Goal: Task Accomplishment & Management: Use online tool/utility

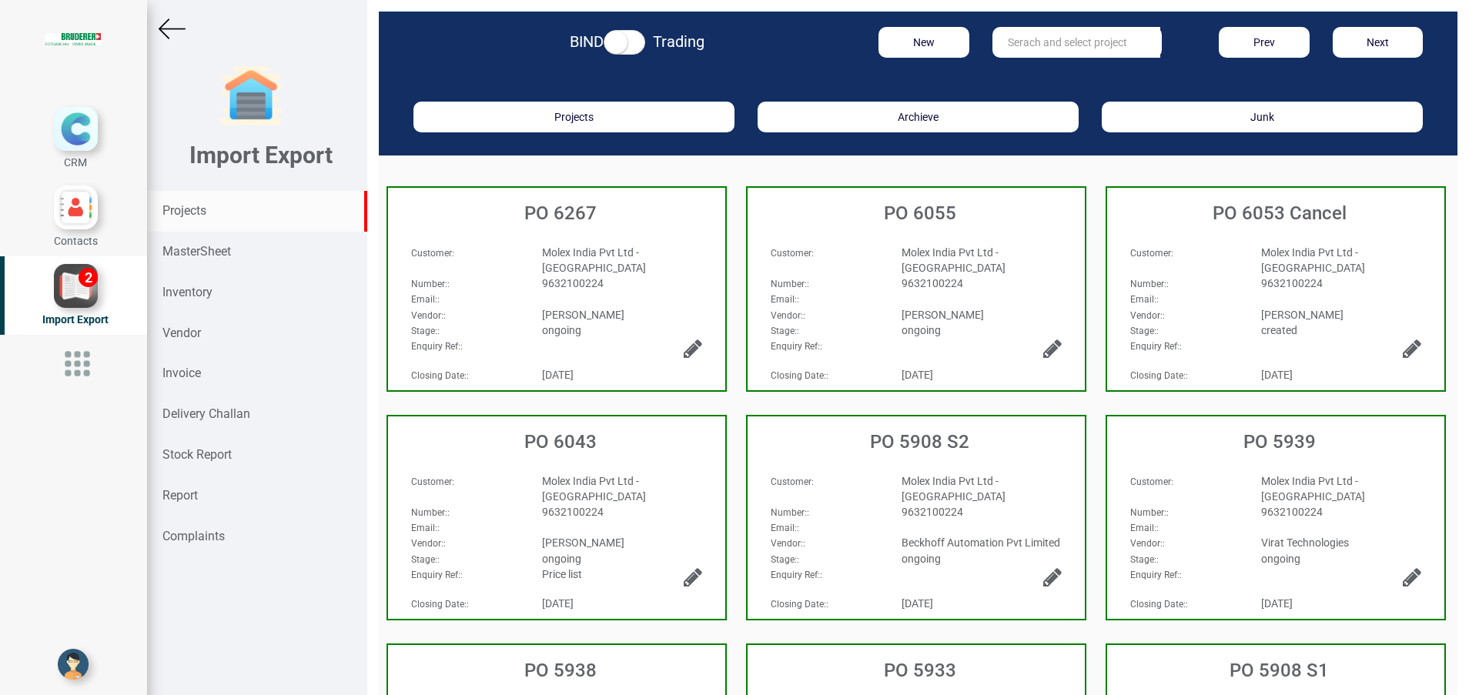
click at [172, 206] on strong "Projects" at bounding box center [184, 210] width 44 height 15
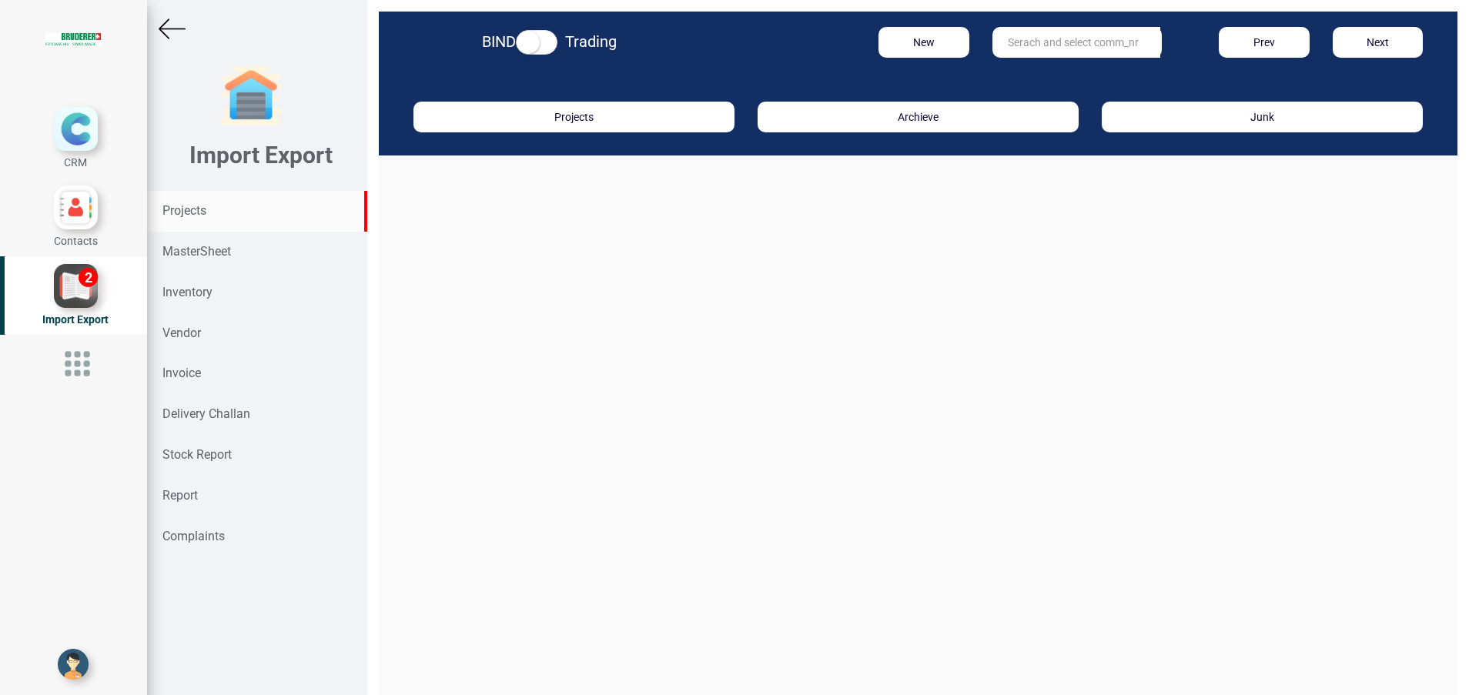
click at [1067, 49] on input "text" at bounding box center [1077, 42] width 168 height 31
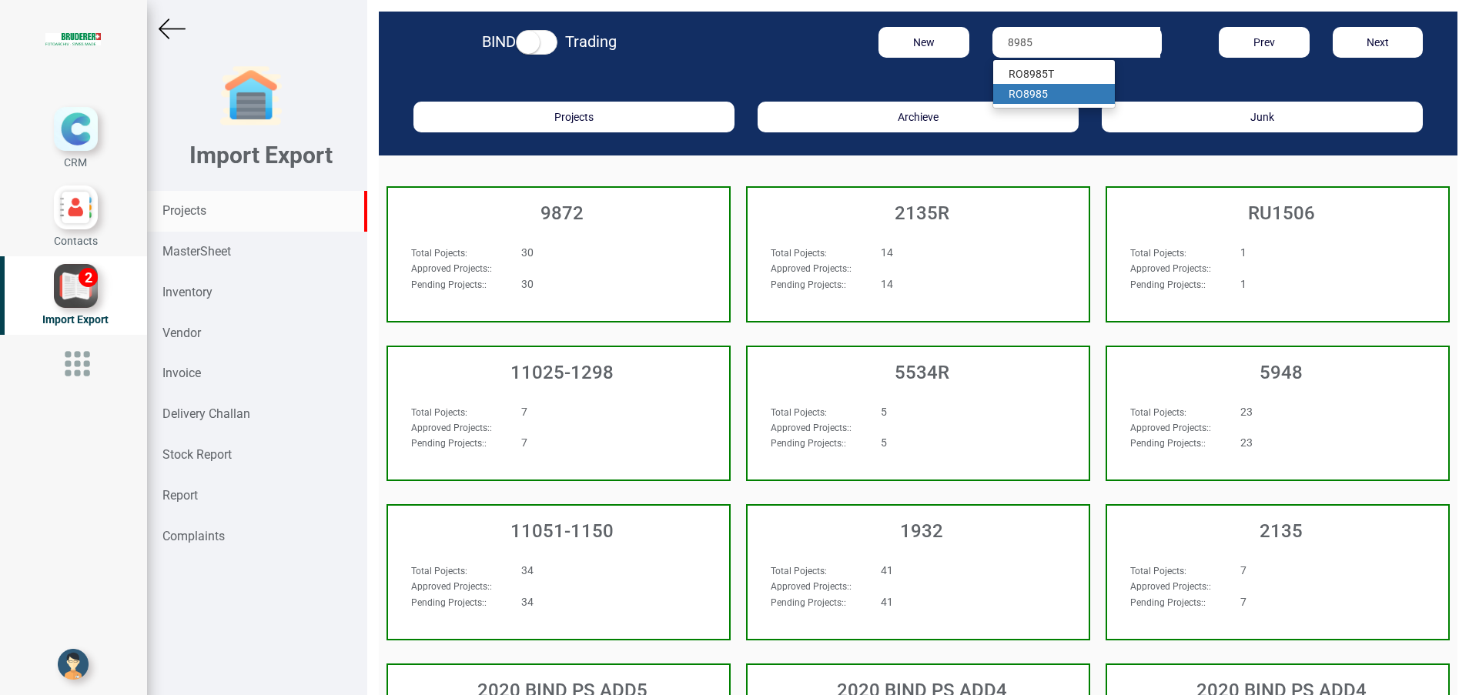
click at [1044, 91] on link "RO 8985" at bounding box center [1054, 94] width 122 height 20
type input "RO 8985"
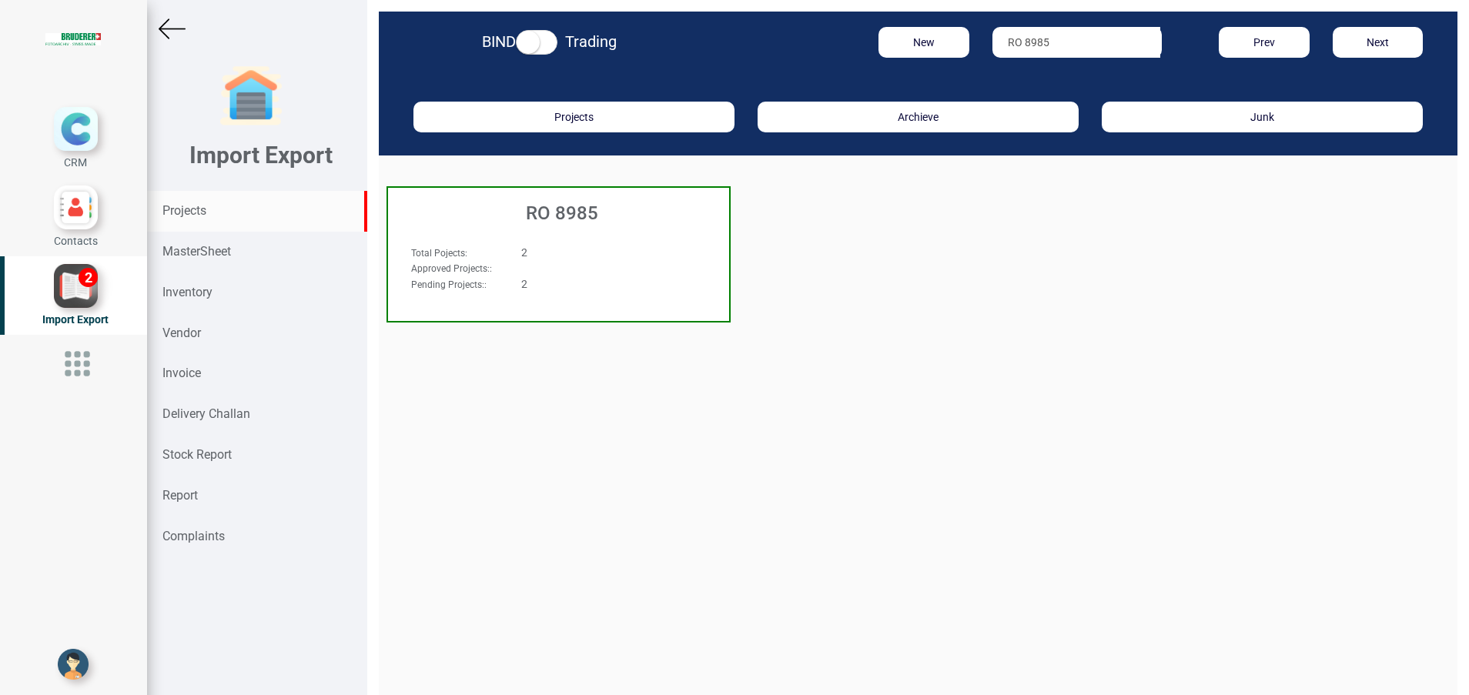
click at [574, 212] on h3 "RO 8985" at bounding box center [562, 213] width 333 height 20
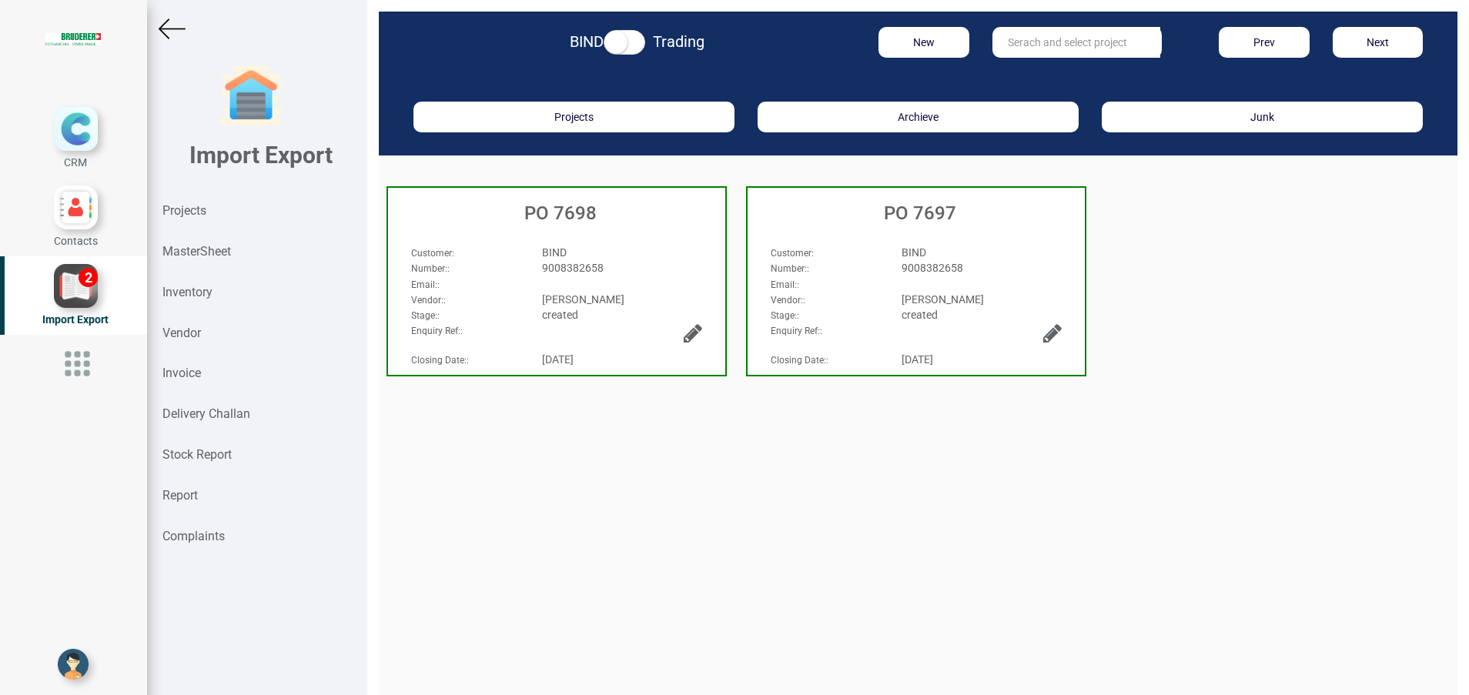
click at [896, 238] on div "Customer : BIND Number: : 9008382658 Email: : Vendor: : [PERSON_NAME] Stage: : …" at bounding box center [916, 270] width 337 height 83
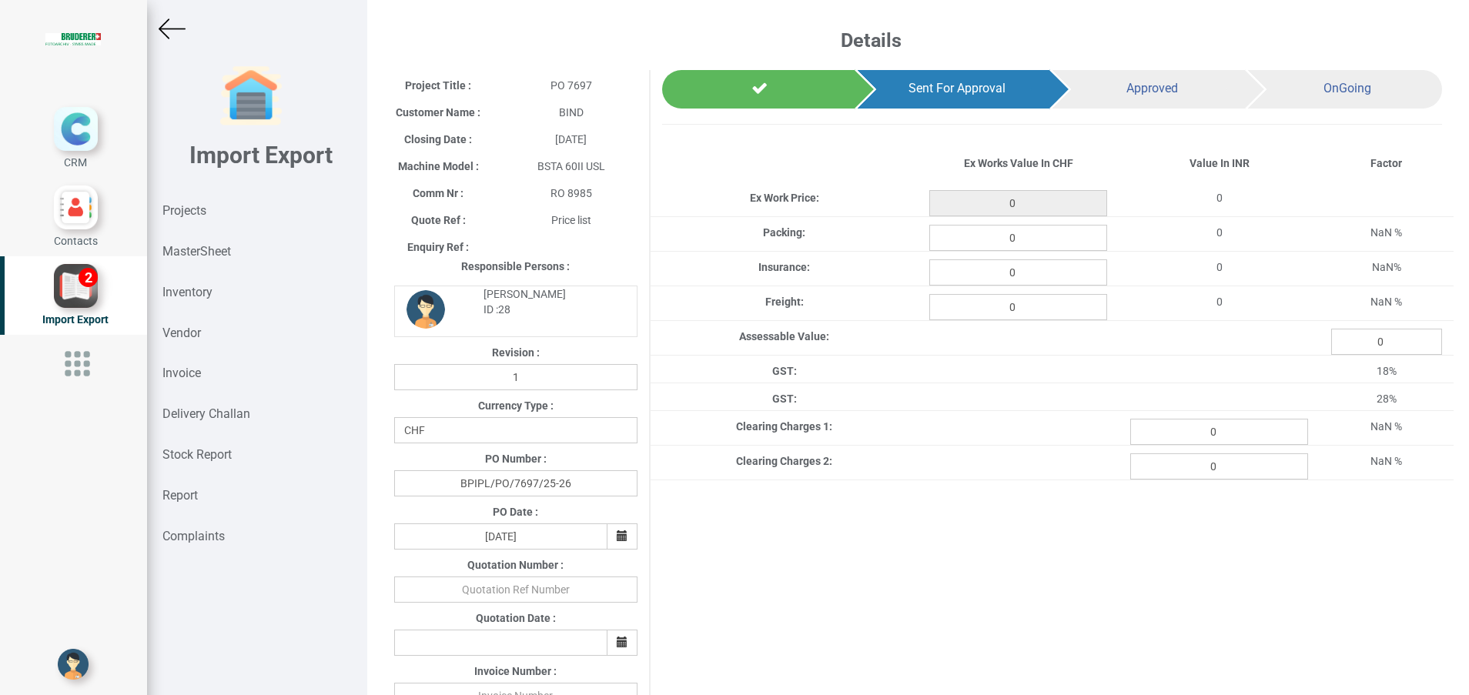
type input "35639.3"
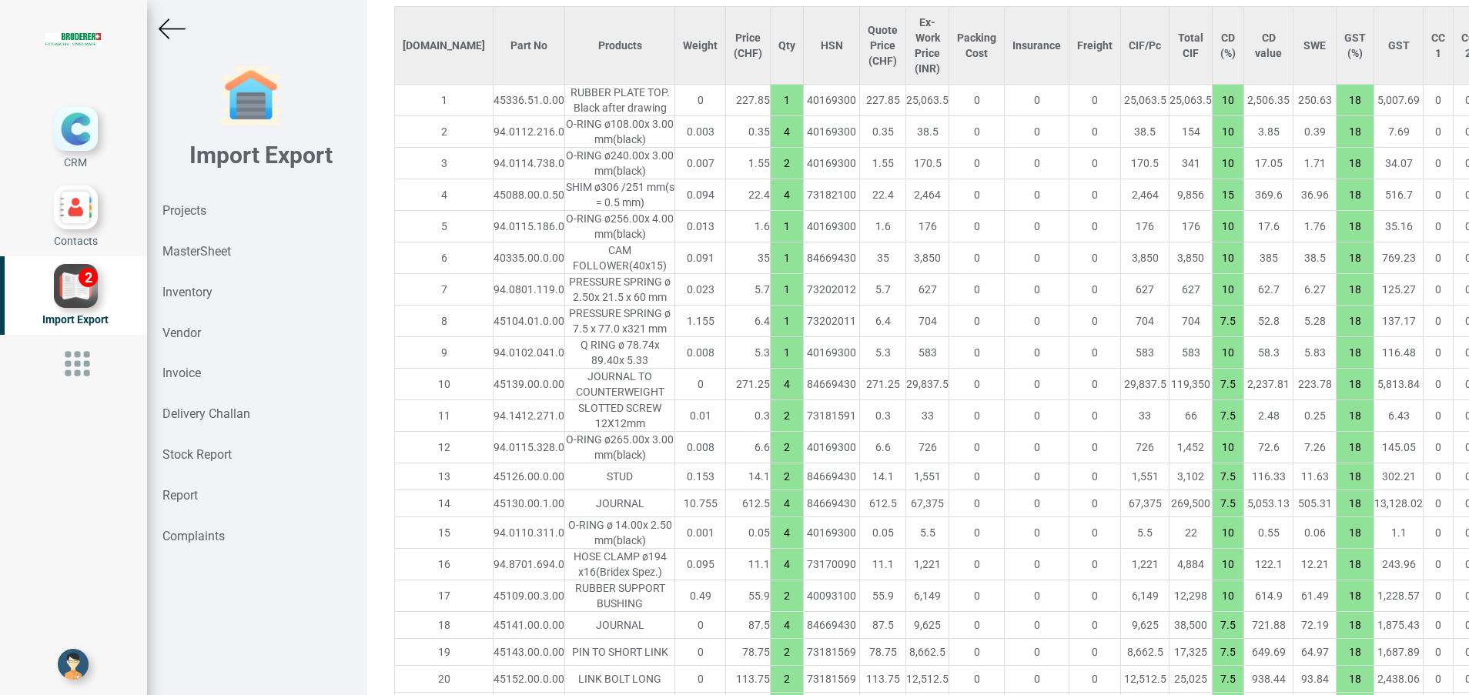
scroll to position [619, 0]
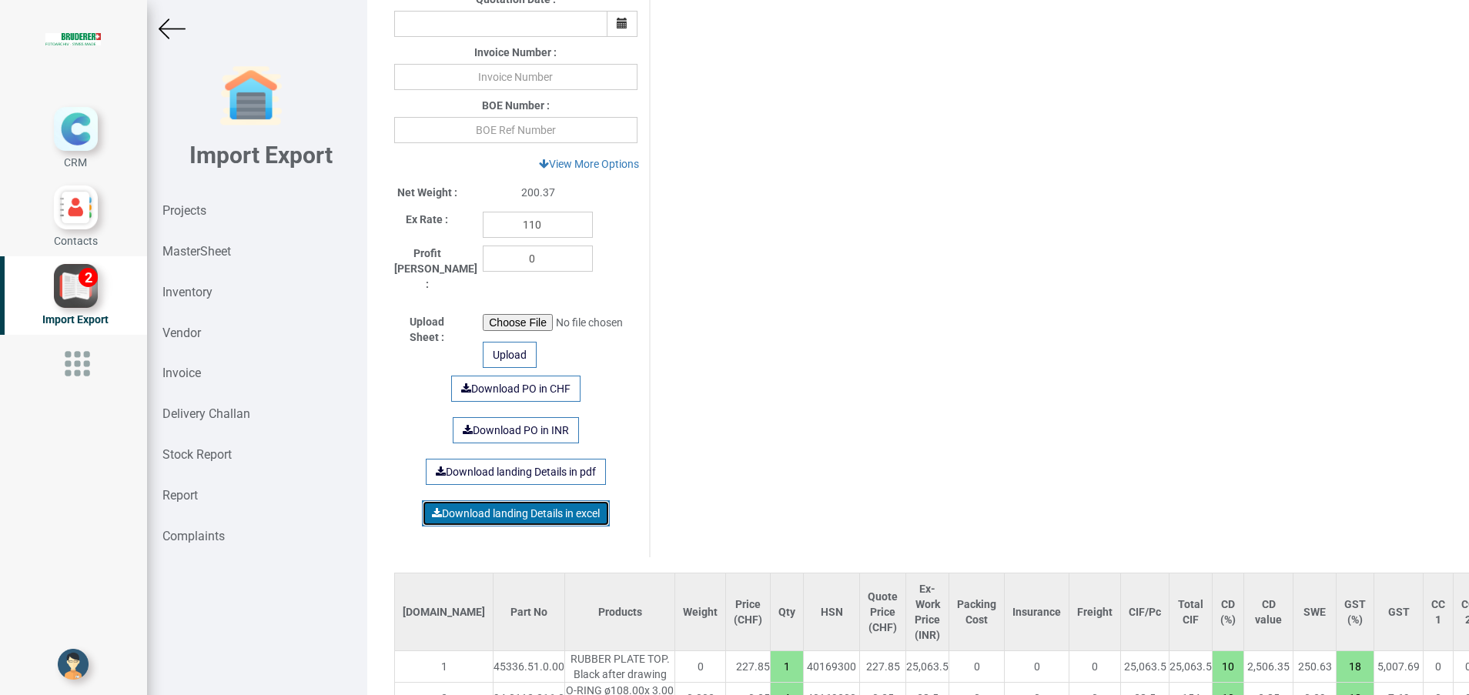
click at [513, 500] on link "Download landing Details in excel" at bounding box center [516, 513] width 188 height 26
